Goal: Information Seeking & Learning: Learn about a topic

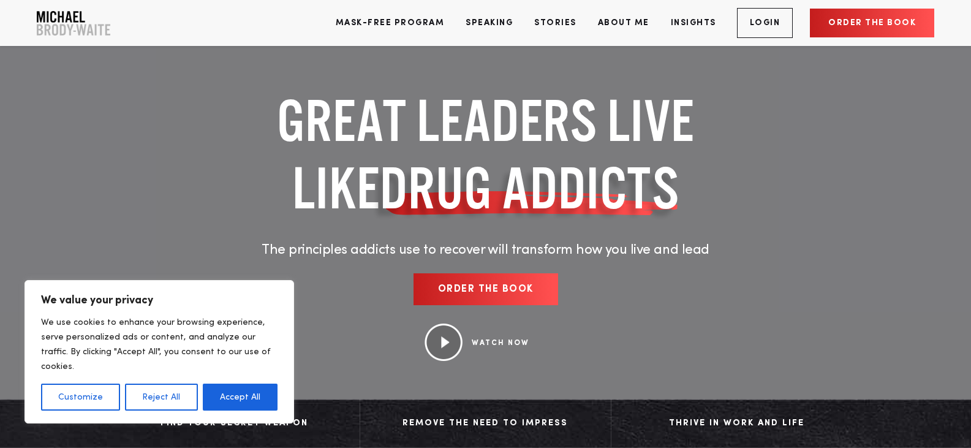
scroll to position [184, 0]
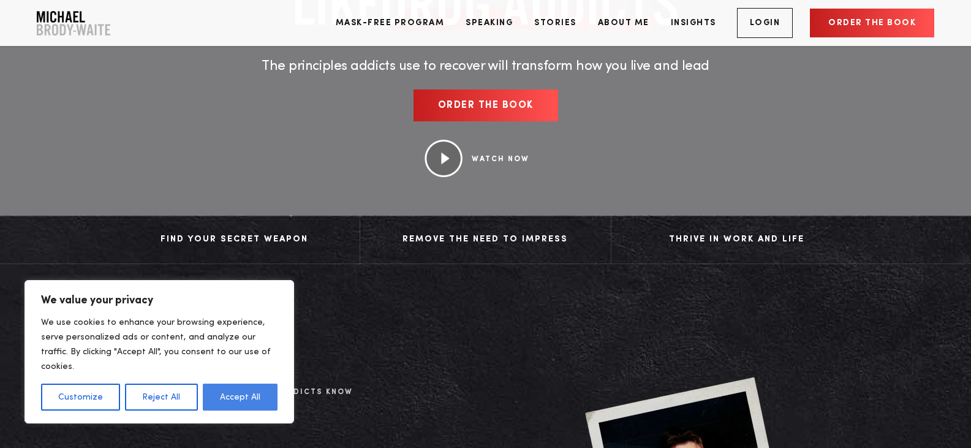
click at [211, 398] on button "Accept All" at bounding box center [240, 396] width 75 height 27
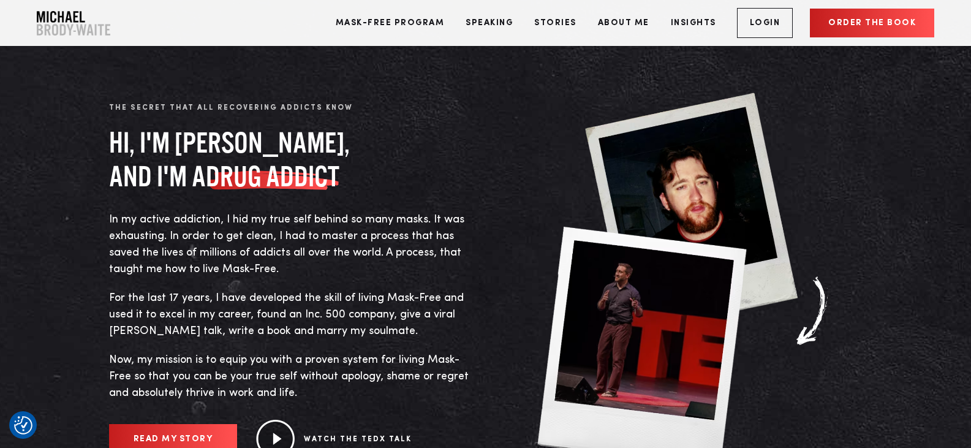
scroll to position [490, 0]
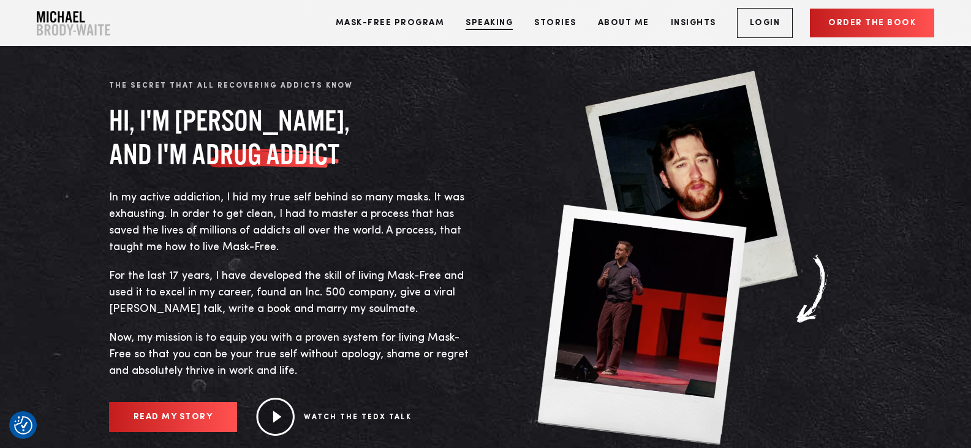
click at [481, 21] on link "Speaking" at bounding box center [489, 23] width 66 height 46
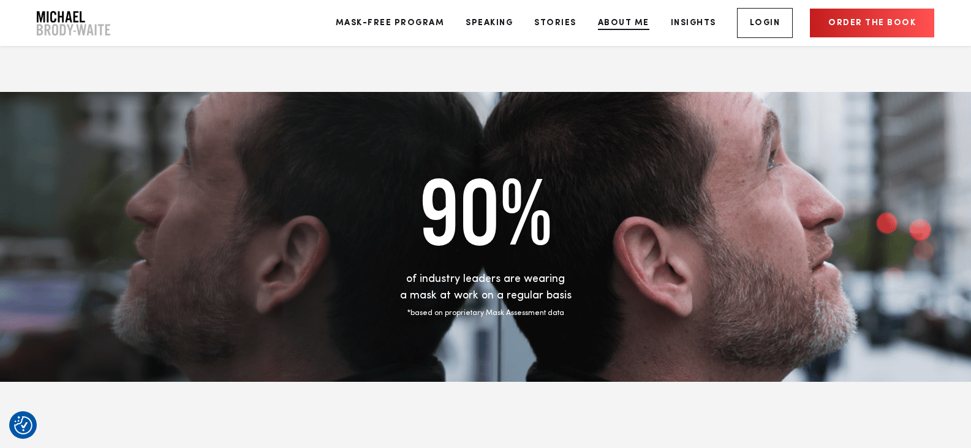
scroll to position [612, 0]
